Goal: Task Accomplishment & Management: Complete application form

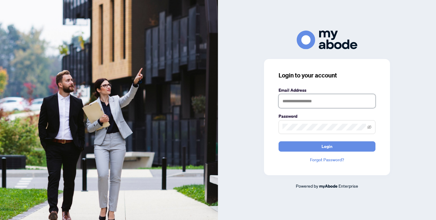
click at [163, 2] on img at bounding box center [109, 110] width 218 height 220
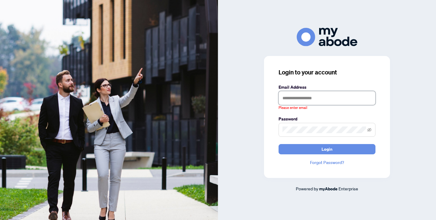
click at [304, 100] on input "text" at bounding box center [326, 98] width 97 height 14
type input "**********"
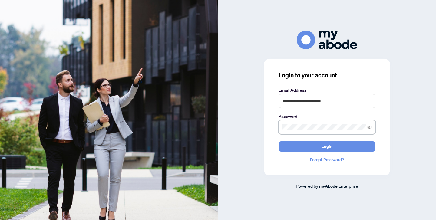
click at [327, 146] on button "Login" at bounding box center [326, 146] width 97 height 10
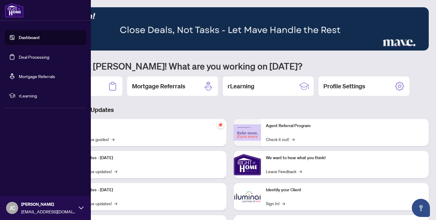
click at [22, 54] on link "Deal Processing" at bounding box center [34, 56] width 31 height 5
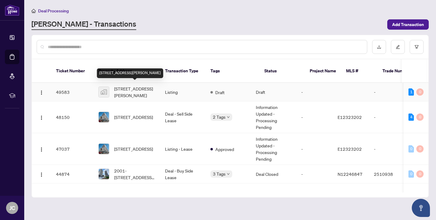
click at [124, 91] on span "[STREET_ADDRESS][PERSON_NAME]" at bounding box center [134, 91] width 41 height 13
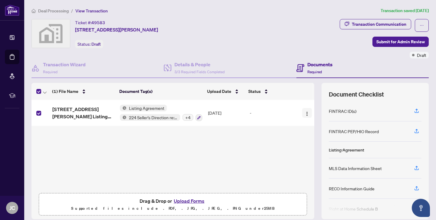
click at [304, 112] on img "button" at bounding box center [306, 113] width 5 height 5
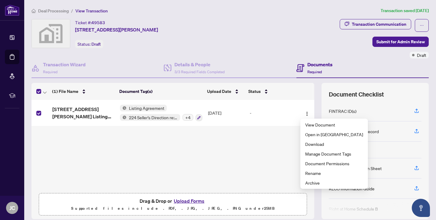
click at [149, 106] on span "Listing Agreement" at bounding box center [146, 108] width 40 height 7
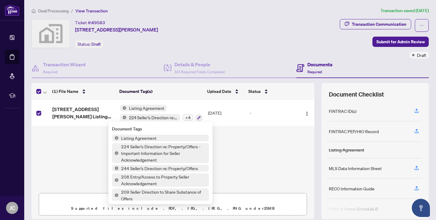
click at [149, 106] on span "Listing Agreement" at bounding box center [146, 108] width 40 height 7
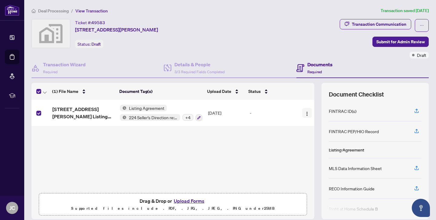
click at [305, 112] on img "button" at bounding box center [306, 113] width 5 height 5
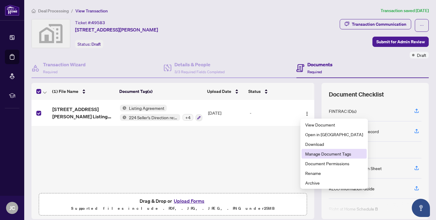
click at [310, 157] on span "Manage Document Tags" at bounding box center [334, 153] width 58 height 7
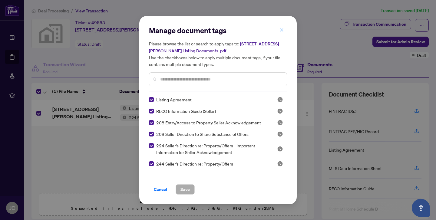
click at [282, 32] on icon "close" at bounding box center [281, 29] width 3 height 3
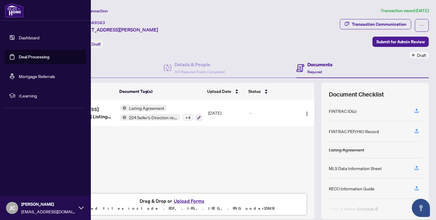
click at [19, 55] on link "Deal Processing" at bounding box center [34, 56] width 31 height 5
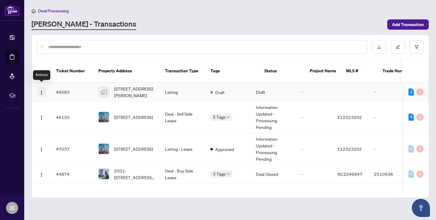
click at [41, 90] on img "button" at bounding box center [41, 92] width 5 height 5
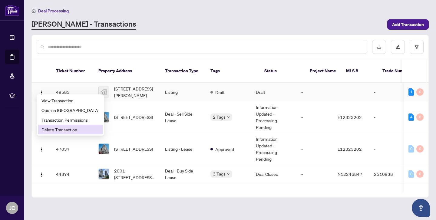
click at [48, 132] on span "Delete Transaction" at bounding box center [70, 129] width 58 height 7
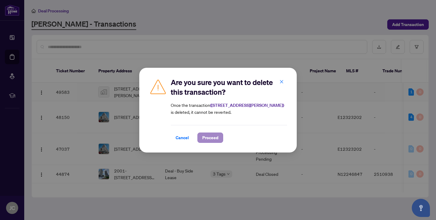
click at [221, 137] on button "Proceed" at bounding box center [210, 137] width 26 height 10
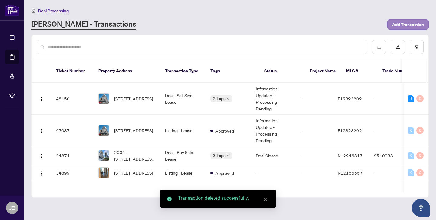
click at [397, 21] on span "Add Transaction" at bounding box center [408, 25] width 32 height 10
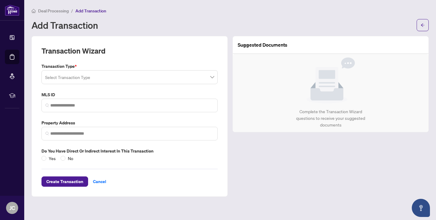
click at [156, 80] on input "search" at bounding box center [126, 77] width 163 height 13
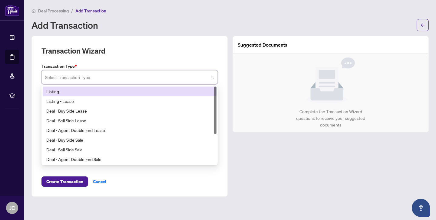
click at [135, 90] on div "Listing" at bounding box center [129, 91] width 166 height 7
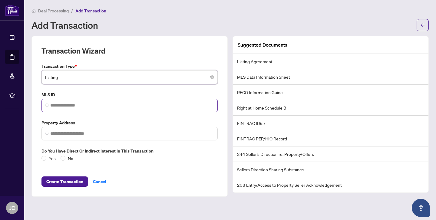
click at [125, 109] on span at bounding box center [129, 106] width 176 height 14
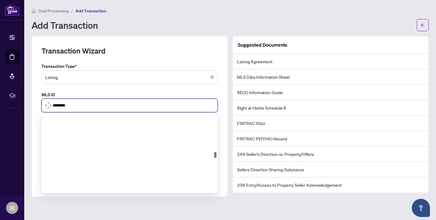
scroll to position [515, 0]
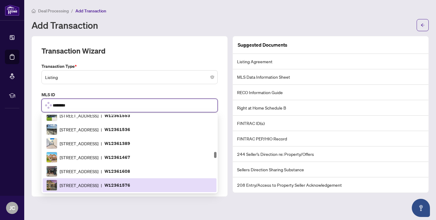
type input "*********"
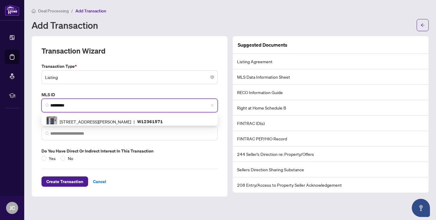
scroll to position [0, 0]
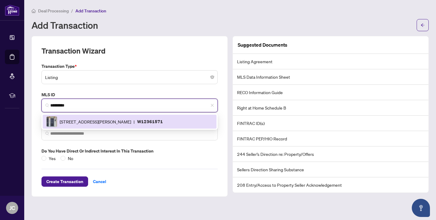
click at [85, 121] on span "[STREET_ADDRESS][PERSON_NAME]" at bounding box center [95, 121] width 71 height 7
type input "**********"
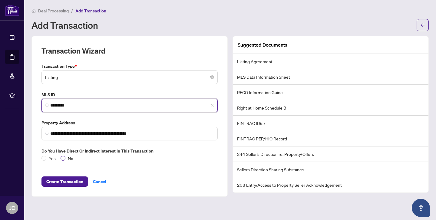
type input "*********"
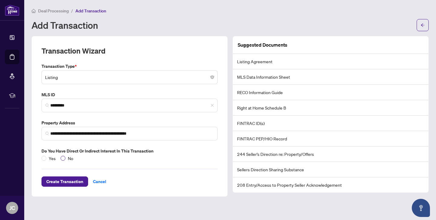
click at [65, 157] on span at bounding box center [62, 158] width 5 height 5
click at [71, 182] on span "Create Transaction" at bounding box center [64, 182] width 37 height 10
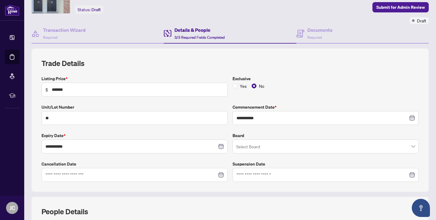
scroll to position [40, 0]
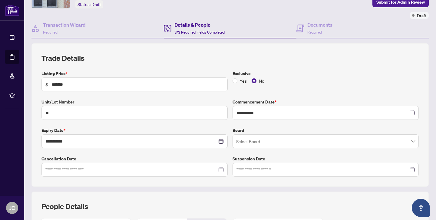
click at [247, 141] on input "search" at bounding box center [322, 142] width 173 height 13
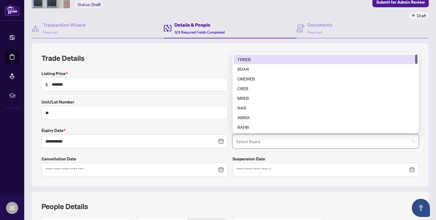
click at [243, 59] on div "TRREB" at bounding box center [325, 59] width 176 height 7
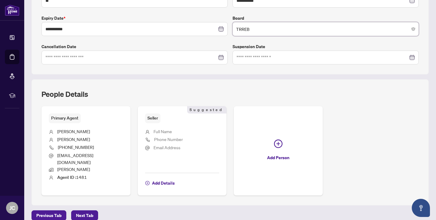
scroll to position [163, 0]
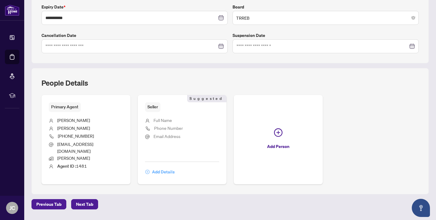
click at [163, 167] on span "Add Details" at bounding box center [163, 172] width 23 height 10
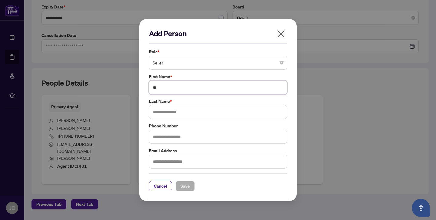
type input "*"
type input "****"
type input "*********"
click at [182, 184] on span "Save" at bounding box center [184, 186] width 9 height 10
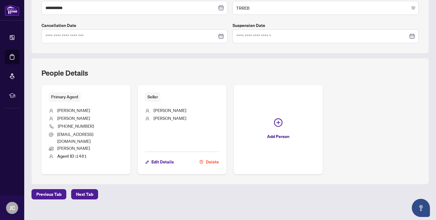
scroll to position [0, 0]
click at [80, 189] on span "Next Tab" at bounding box center [84, 194] width 17 height 10
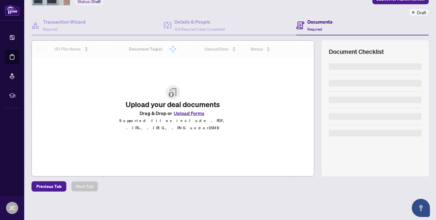
scroll to position [42, 0]
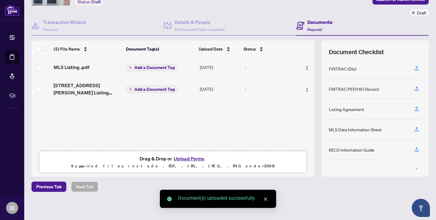
click at [150, 91] on span "Add a Document Tag" at bounding box center [154, 89] width 40 height 4
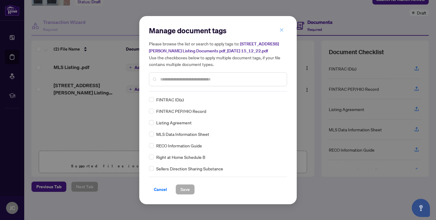
click at [280, 31] on icon "close" at bounding box center [281, 30] width 4 height 4
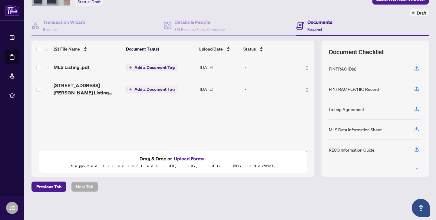
click at [164, 67] on span "Add a Document Tag" at bounding box center [154, 67] width 40 height 4
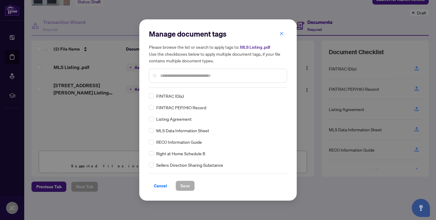
click at [178, 88] on div "Manage document tags Please browse the list or search to apply tags to: MLS Lis…" at bounding box center [218, 110] width 138 height 162
click at [180, 80] on div at bounding box center [218, 76] width 138 height 14
click at [180, 78] on input "text" at bounding box center [221, 75] width 122 height 7
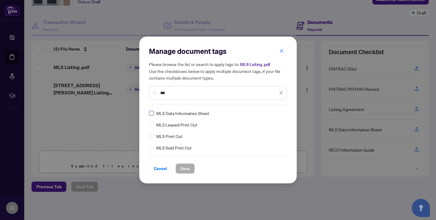
type input "***"
click at [188, 168] on span "Save" at bounding box center [184, 169] width 9 height 10
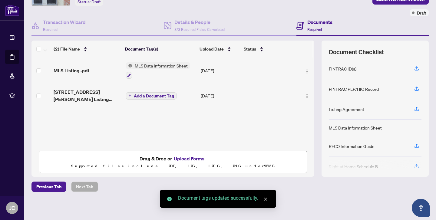
click at [144, 95] on span "Add a Document Tag" at bounding box center [154, 96] width 40 height 4
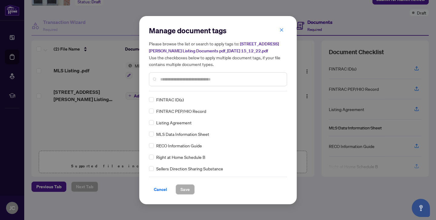
click at [176, 80] on input "text" at bounding box center [221, 79] width 122 height 7
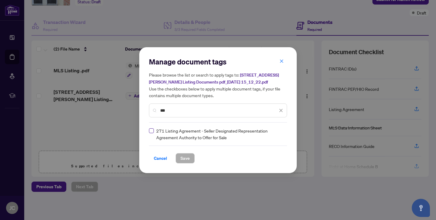
type input "***"
click at [150, 132] on span at bounding box center [151, 130] width 5 height 5
drag, startPoint x: 170, startPoint y: 113, endPoint x: 149, endPoint y: 113, distance: 20.9
click at [149, 113] on div "***" at bounding box center [218, 110] width 138 height 14
type input "***"
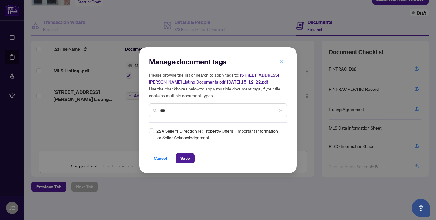
click at [154, 130] on div "224 Seller's Direction re: Property/Offers - Important Information for Seller A…" at bounding box center [216, 133] width 134 height 13
click at [148, 131] on div "Manage document tags Please browse the list or search to apply tags to: [STREET…" at bounding box center [217, 110] width 157 height 126
drag, startPoint x: 170, startPoint y: 110, endPoint x: 141, endPoint y: 109, distance: 29.0
click at [141, 109] on div "Manage document tags Please browse the list or search to apply tags to: [STREET…" at bounding box center [217, 110] width 157 height 126
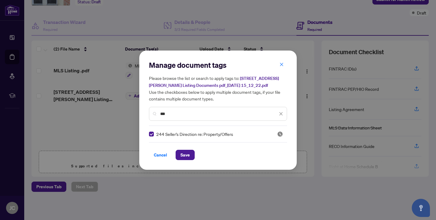
drag, startPoint x: 170, startPoint y: 113, endPoint x: 142, endPoint y: 111, distance: 28.5
click at [142, 111] on div "Manage document tags Please browse the list or search to apply tags to: [STREET…" at bounding box center [217, 110] width 157 height 119
click at [169, 110] on div "***" at bounding box center [218, 114] width 138 height 14
click at [169, 114] on input "***" at bounding box center [218, 113] width 117 height 7
drag, startPoint x: 171, startPoint y: 116, endPoint x: 152, endPoint y: 115, distance: 18.2
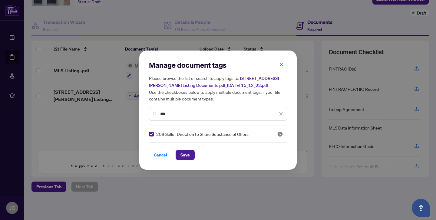
click at [152, 116] on div "***" at bounding box center [218, 114] width 138 height 14
type input "*"
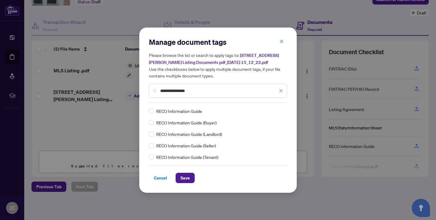
type input "**********"
click at [154, 146] on div "RECO Information Guide (Seller)" at bounding box center [216, 145] width 134 height 7
click at [188, 177] on span "Save" at bounding box center [184, 178] width 9 height 10
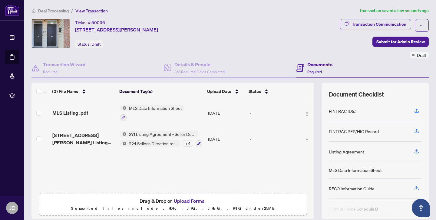
scroll to position [0, 0]
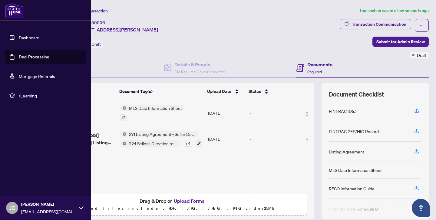
click at [19, 57] on link "Deal Processing" at bounding box center [34, 56] width 31 height 5
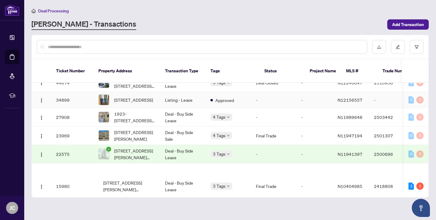
scroll to position [94, 0]
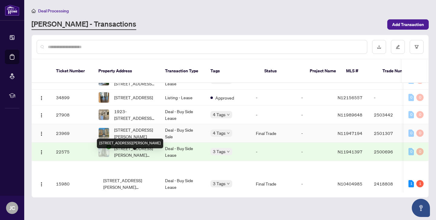
click at [119, 140] on span "[STREET_ADDRESS][PERSON_NAME]" at bounding box center [134, 132] width 41 height 13
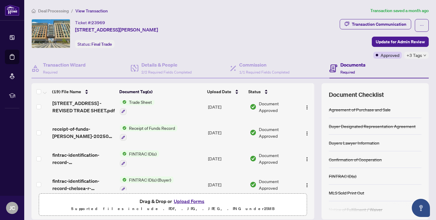
scroll to position [59, 0]
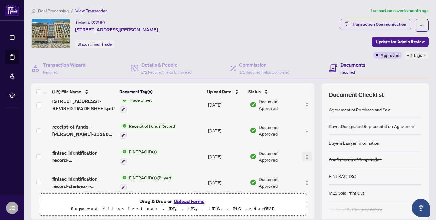
click at [305, 157] on img "button" at bounding box center [306, 157] width 5 height 5
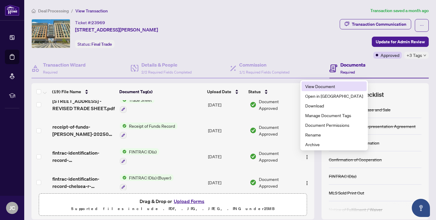
click at [308, 87] on span "View Document" at bounding box center [334, 86] width 58 height 7
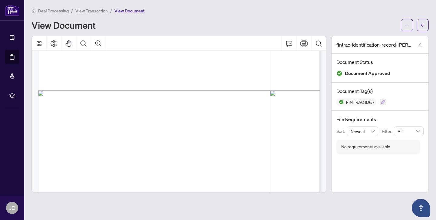
scroll to position [966, 0]
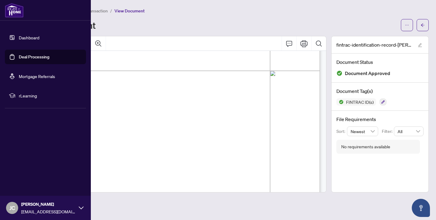
click at [20, 60] on link "Deal Processing" at bounding box center [34, 56] width 31 height 5
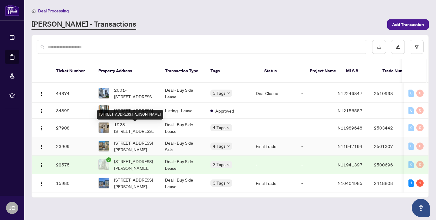
click at [118, 139] on span "[STREET_ADDRESS][PERSON_NAME]" at bounding box center [134, 145] width 41 height 13
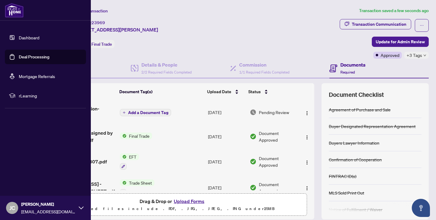
click at [20, 56] on link "Deal Processing" at bounding box center [34, 56] width 31 height 5
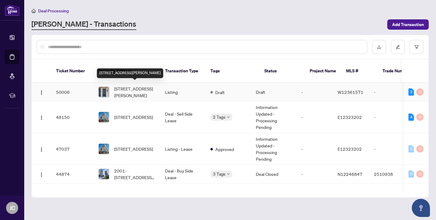
click at [132, 92] on span "[STREET_ADDRESS][PERSON_NAME]" at bounding box center [134, 91] width 41 height 13
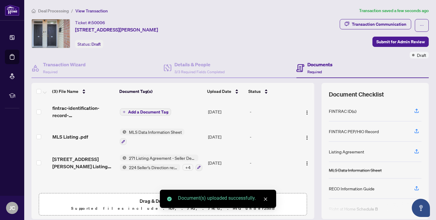
scroll to position [0, 0]
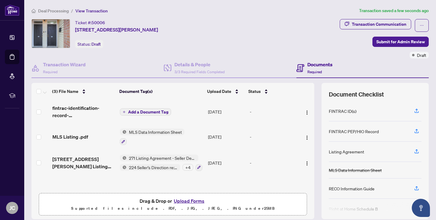
click at [136, 110] on span "Add a Document Tag" at bounding box center [148, 112] width 40 height 4
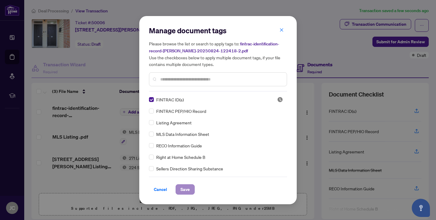
click at [180, 191] on button "Save" at bounding box center [184, 189] width 19 height 10
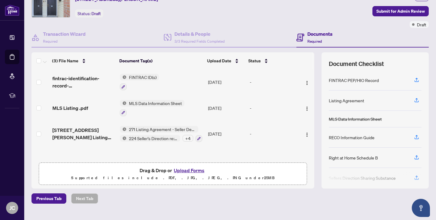
scroll to position [15, 0]
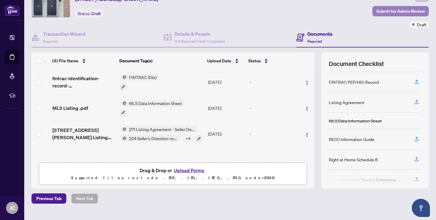
click at [380, 12] on span "Submit for Admin Review" at bounding box center [400, 11] width 48 height 10
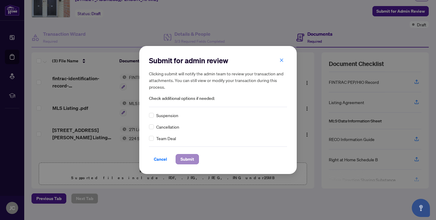
scroll to position [0, 0]
click at [183, 162] on span "Submit" at bounding box center [187, 159] width 14 height 10
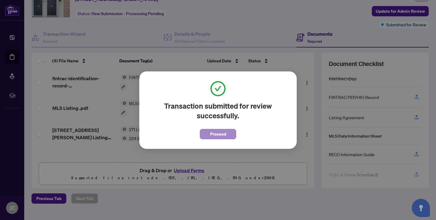
click at [214, 138] on span "Proceed" at bounding box center [218, 134] width 16 height 10
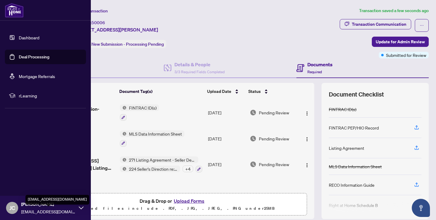
click at [34, 211] on span "[EMAIL_ADDRESS][DOMAIN_NAME]" at bounding box center [48, 211] width 54 height 7
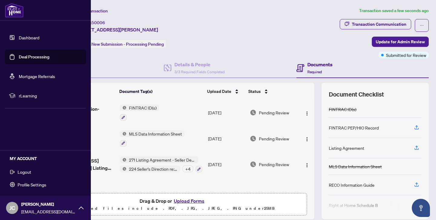
click at [25, 173] on span "Logout" at bounding box center [25, 172] width 14 height 10
